Goal: Information Seeking & Learning: Learn about a topic

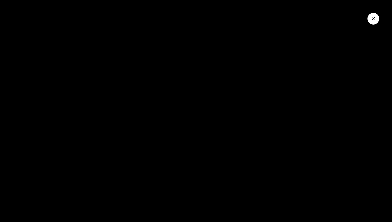
click at [377, 19] on button "Close Video" at bounding box center [374, 19] width 12 height 12
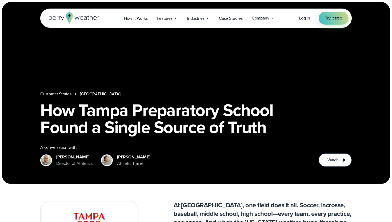
click at [77, 23] on icon at bounding box center [74, 17] width 51 height 11
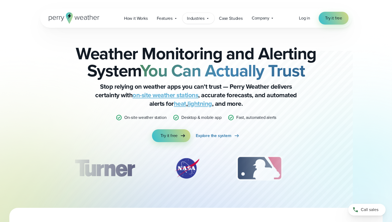
click at [188, 21] on div "Industries Featured Case Study How PGA of America is Prioritizing Golfer Safety…" at bounding box center [199, 18] width 32 height 11
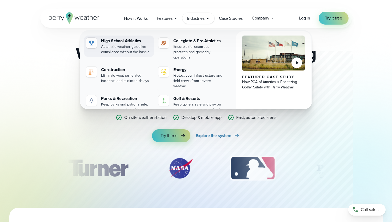
click at [112, 53] on div "Automate weather guideline compliance without the hassle" at bounding box center [126, 49] width 51 height 11
